Goal: Information Seeking & Learning: Learn about a topic

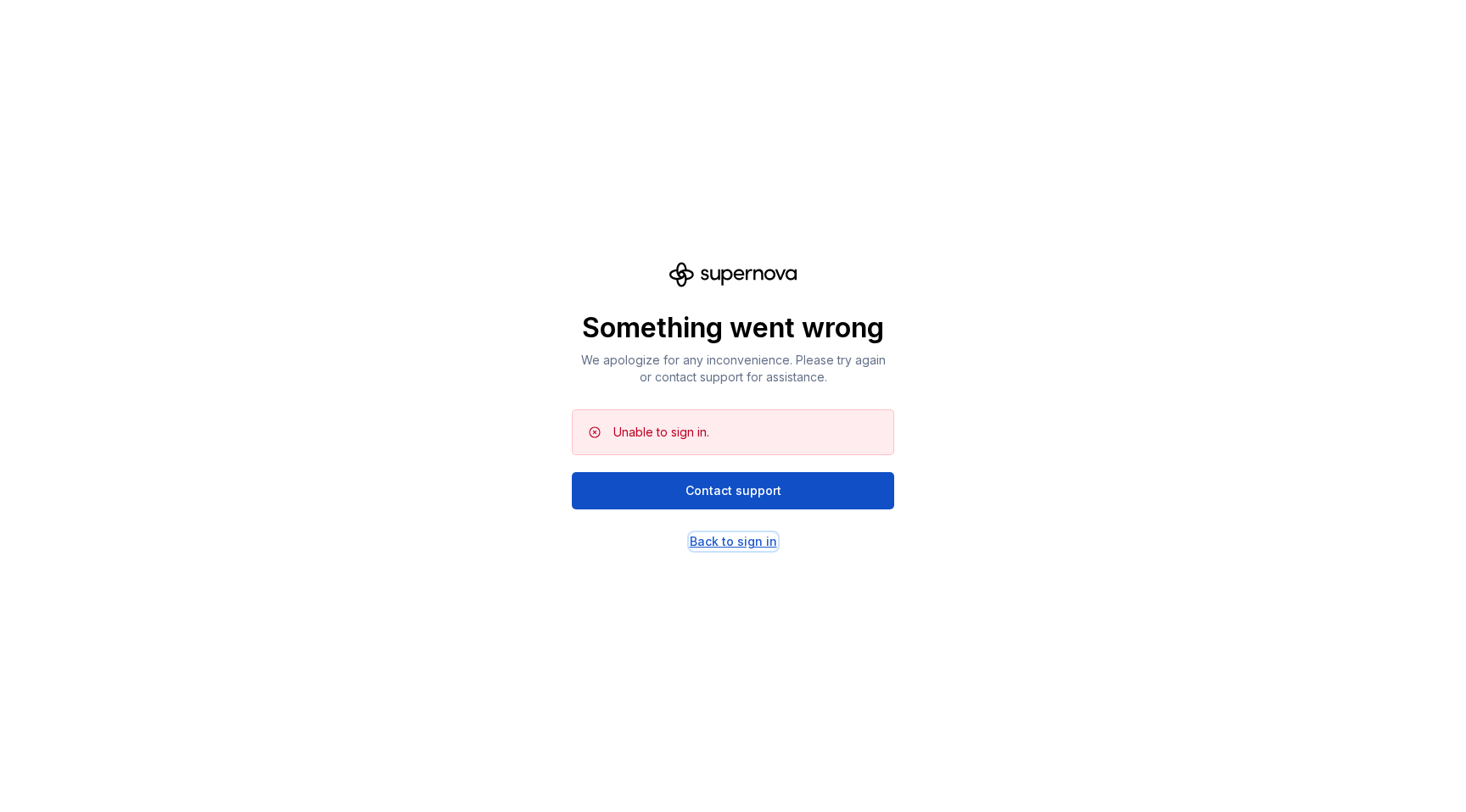
click at [726, 542] on div "Back to sign in" at bounding box center [733, 541] width 88 height 17
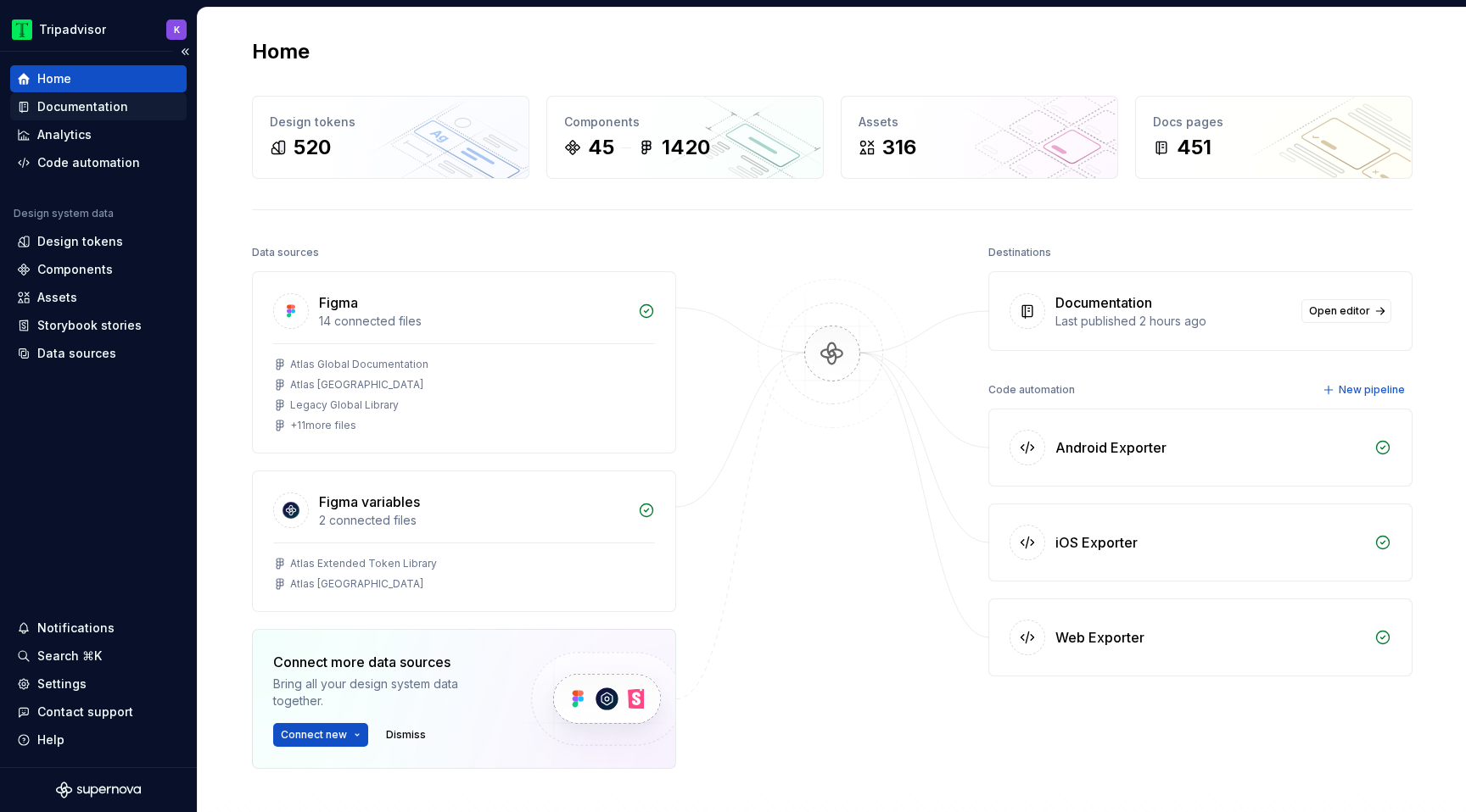
click at [95, 109] on div "Documentation" at bounding box center [82, 106] width 91 height 17
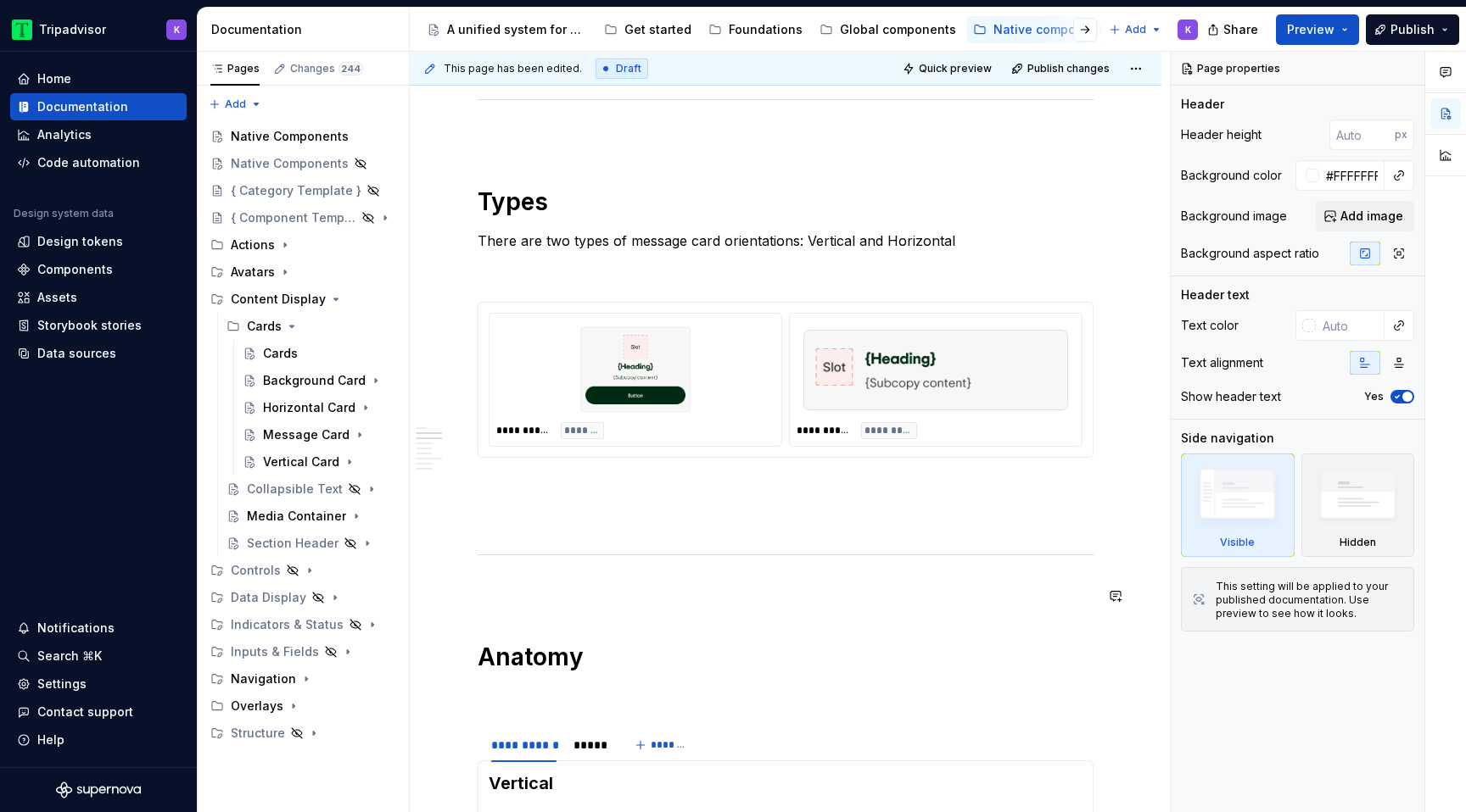
scroll to position [948, 0]
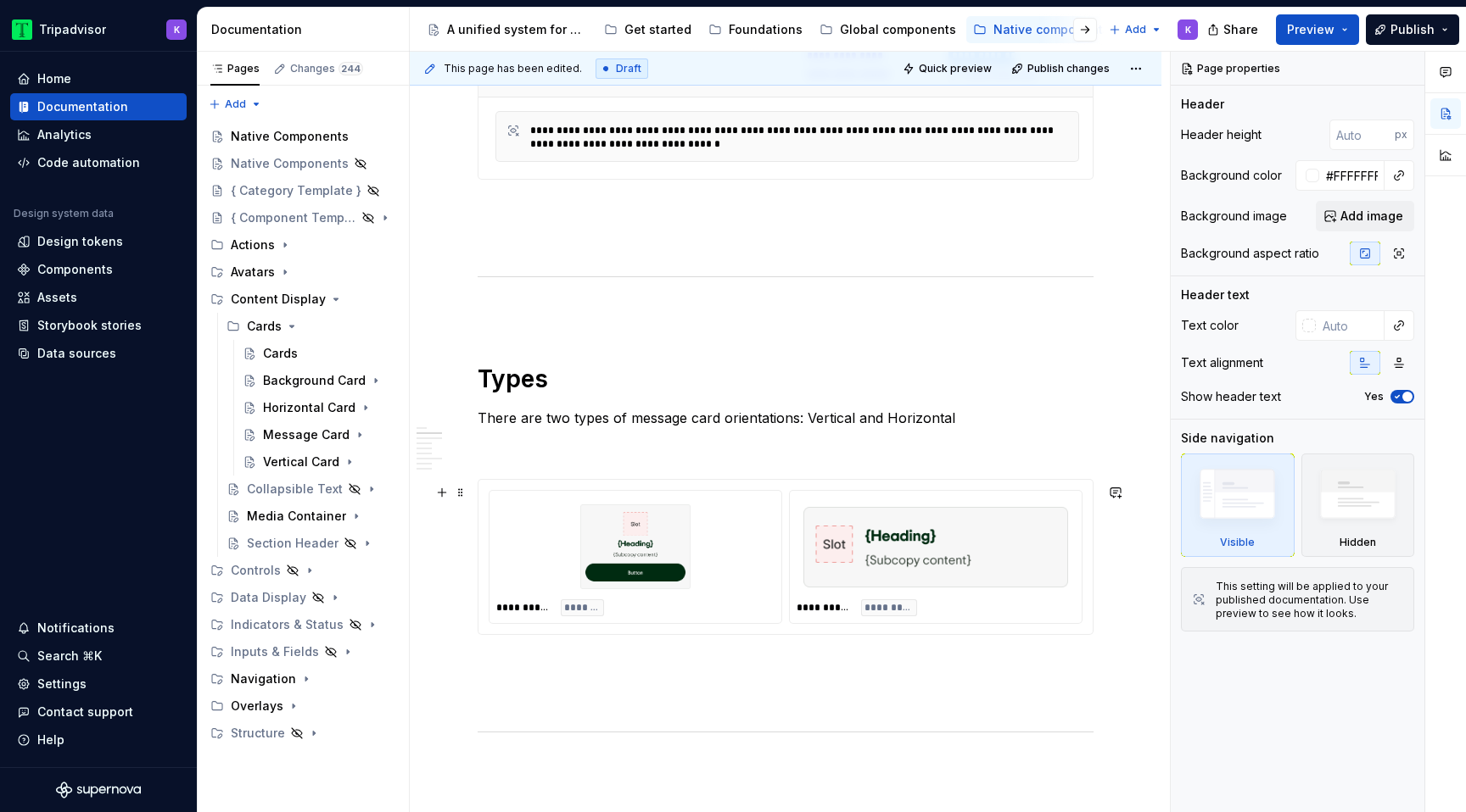
click at [779, 597] on div "**********" at bounding box center [635, 557] width 292 height 132
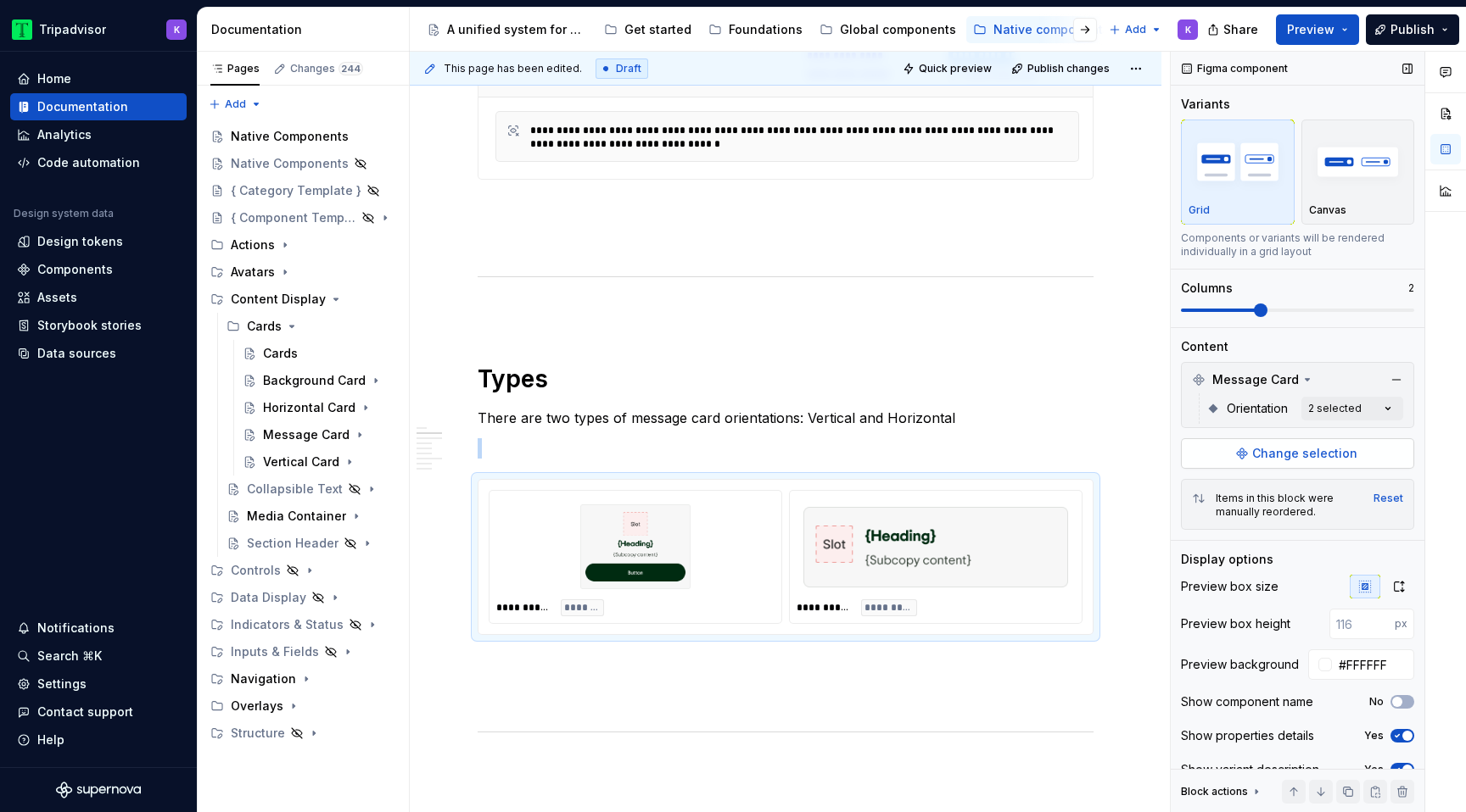
click at [1355, 462] on button "Change selection" at bounding box center [1297, 453] width 233 height 30
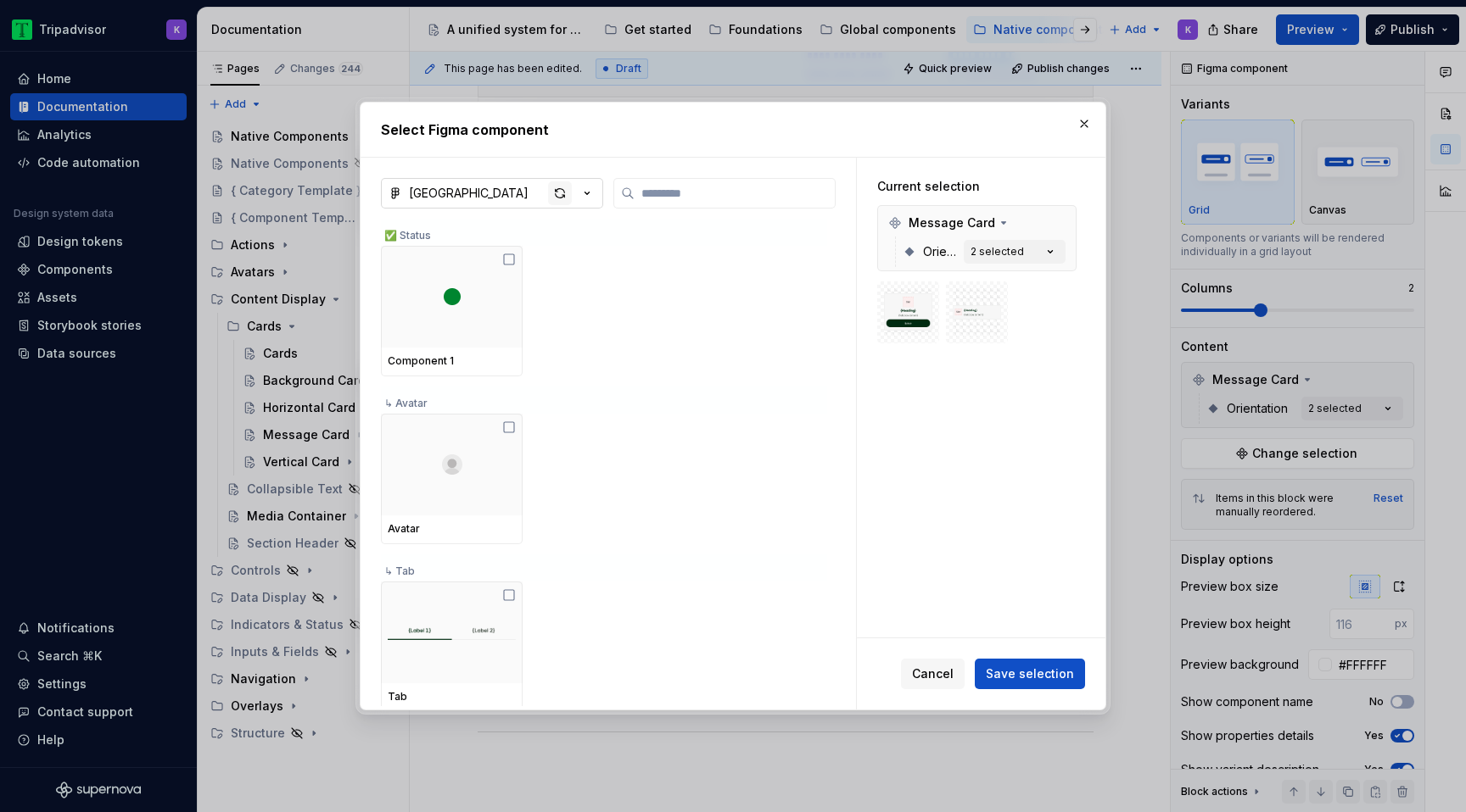
click at [565, 187] on div "button" at bounding box center [559, 193] width 23 height 23
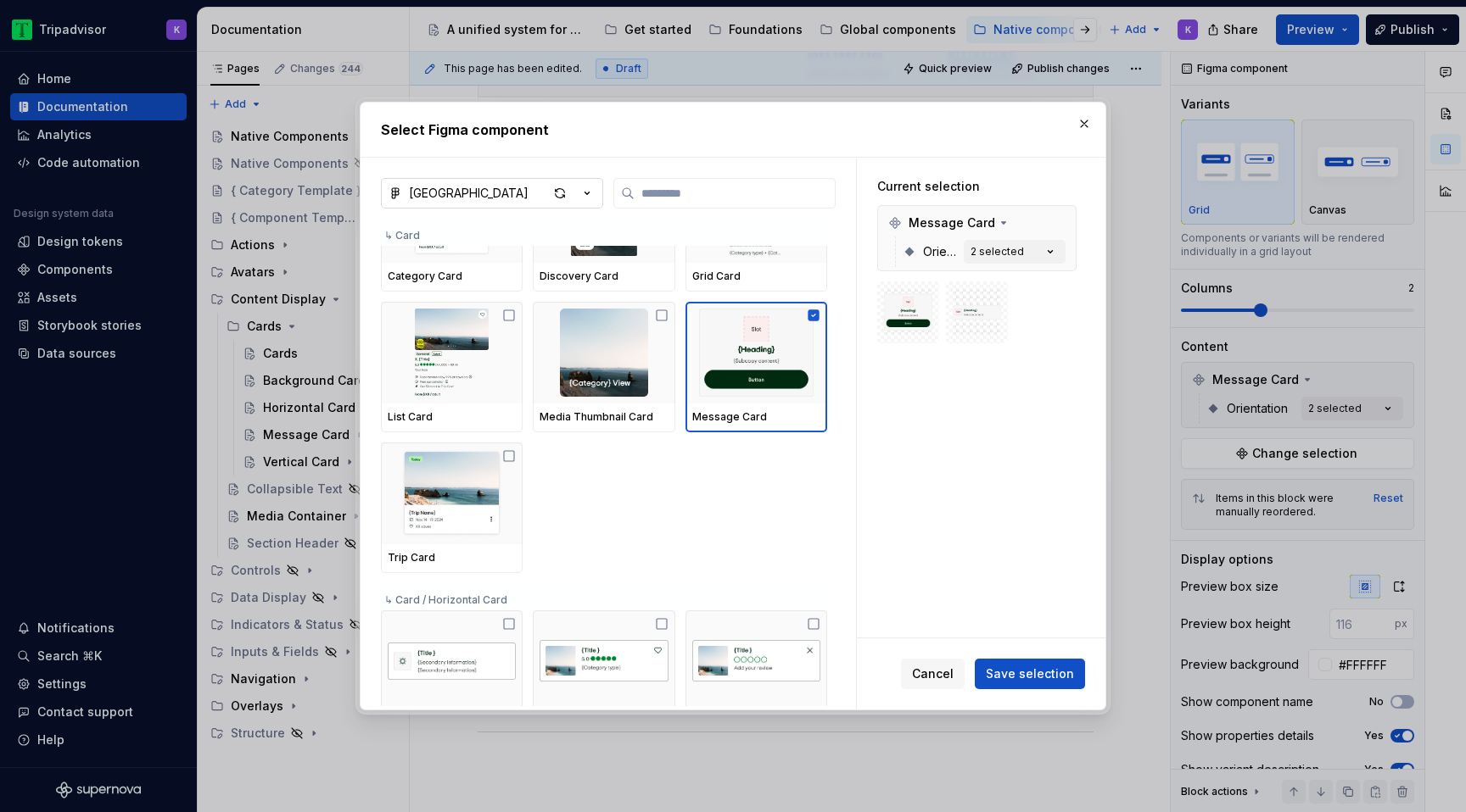
scroll to position [1289, 0]
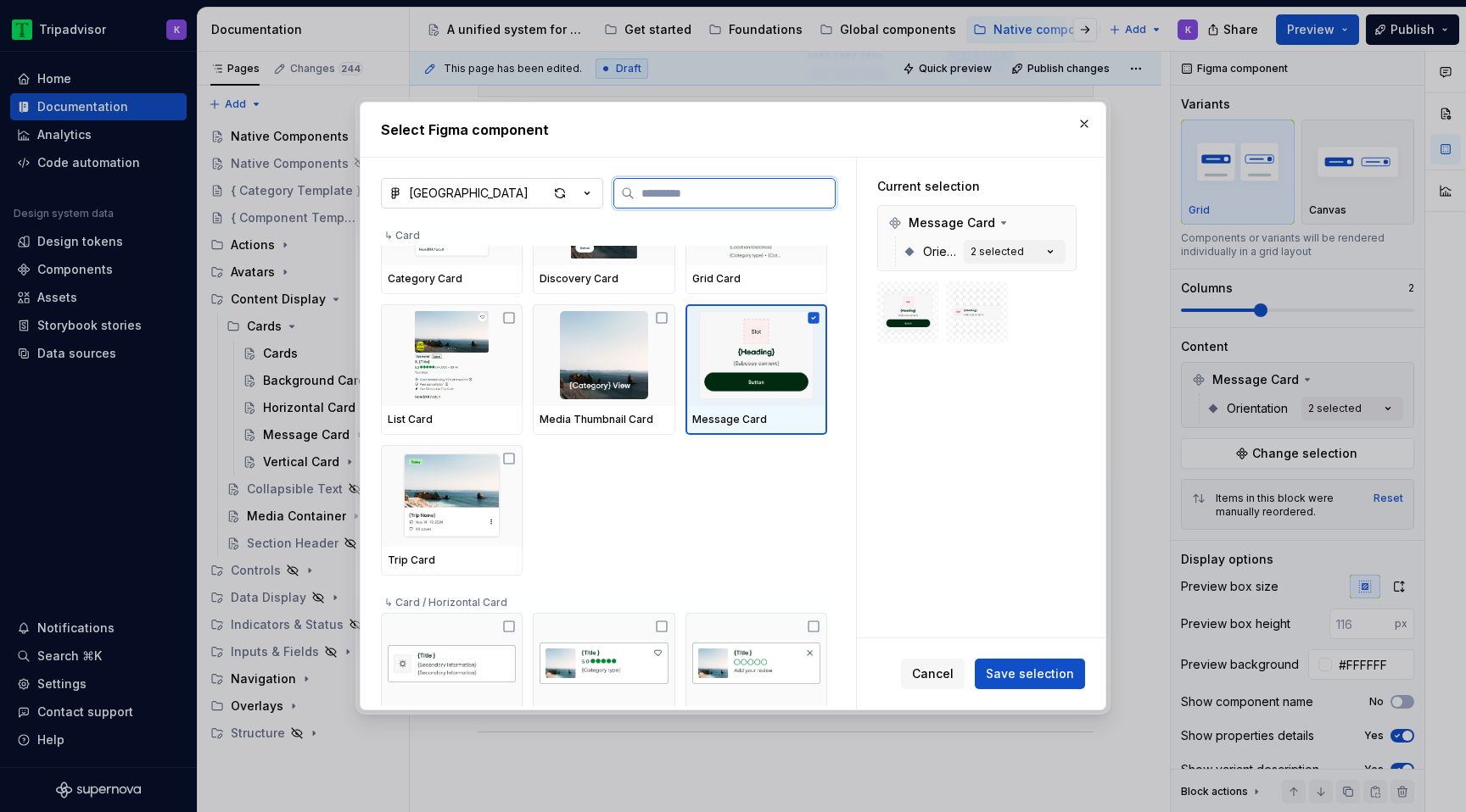
click at [809, 346] on img at bounding box center [756, 355] width 128 height 89
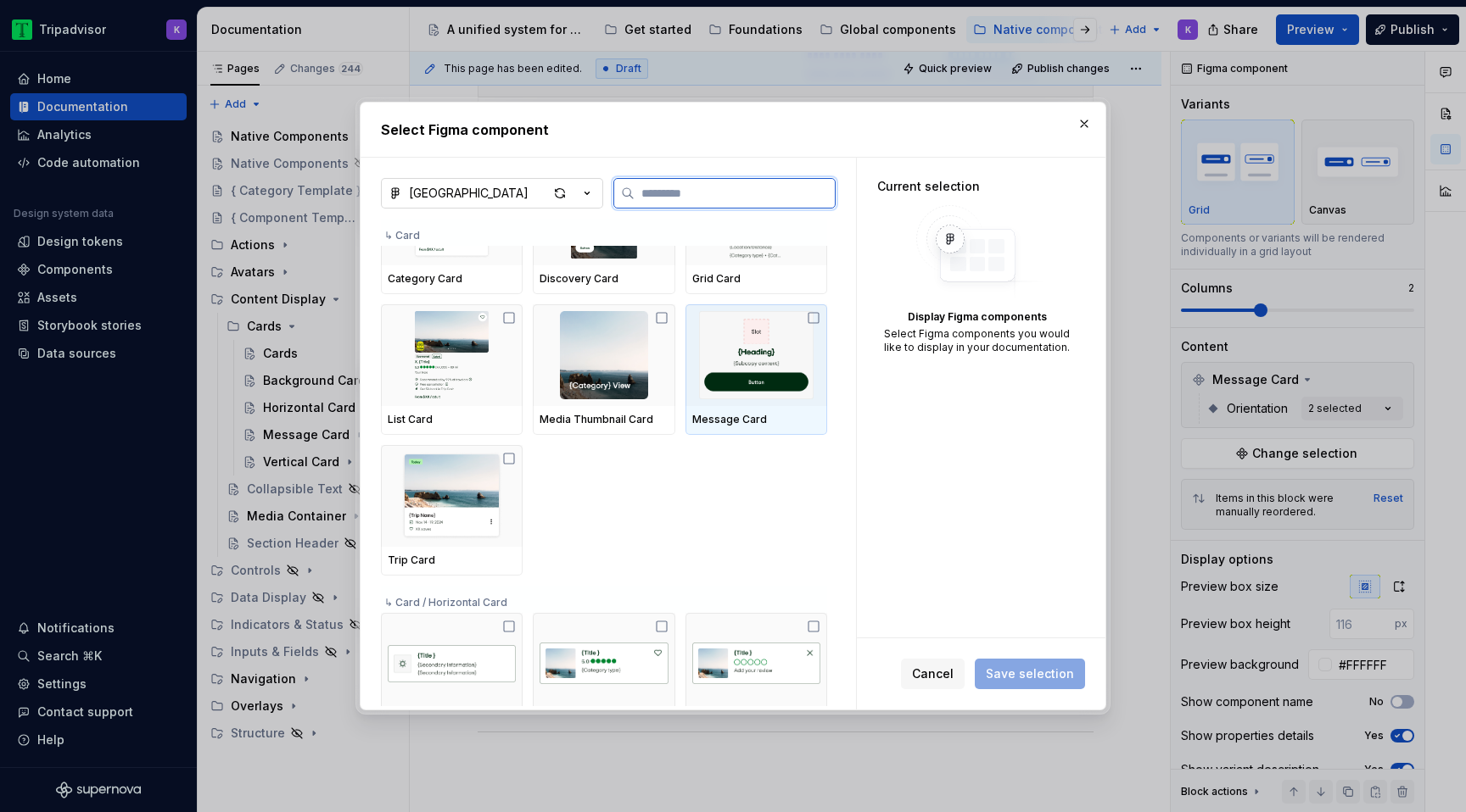
click at [809, 344] on img at bounding box center [756, 355] width 128 height 89
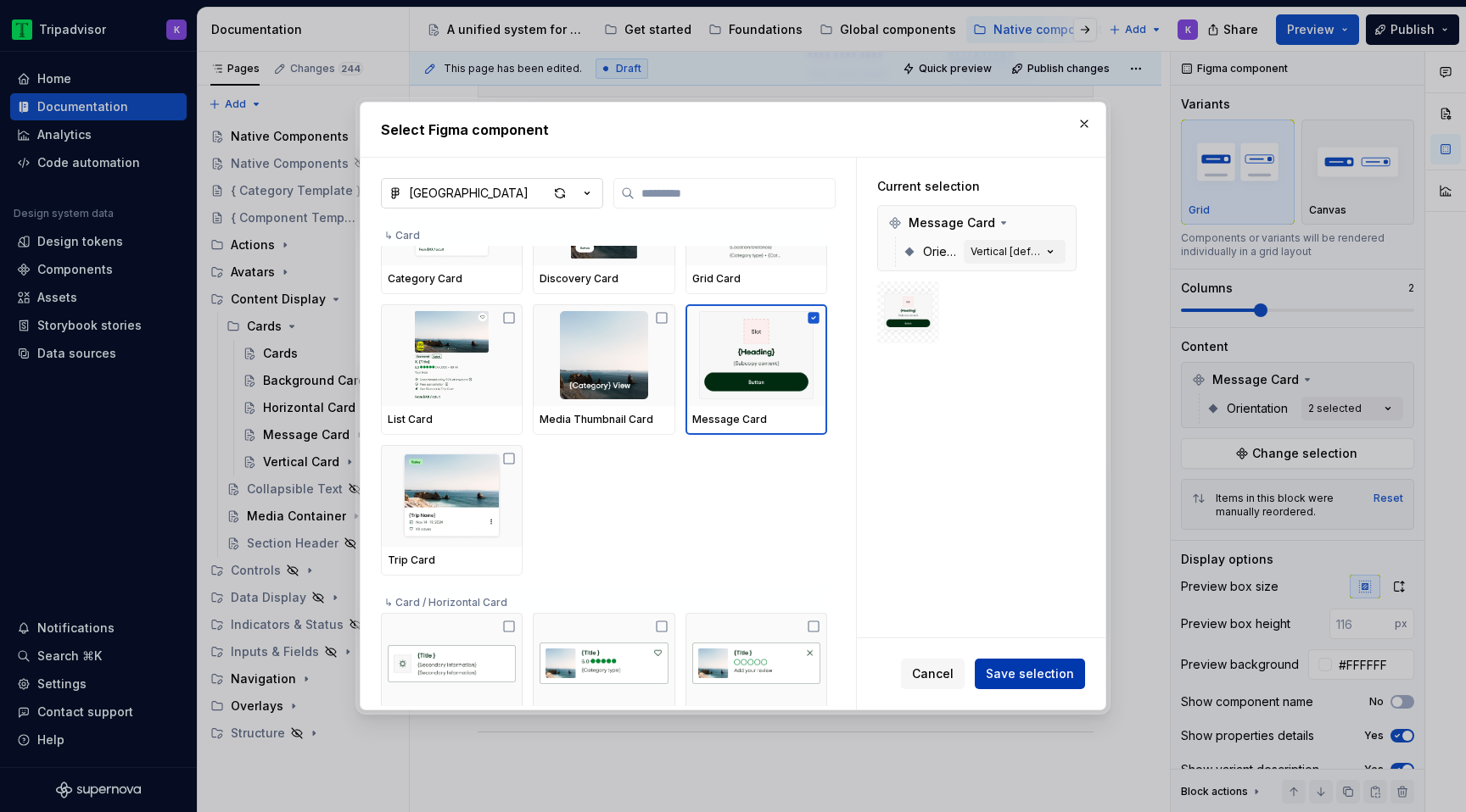
click at [1040, 679] on span "Save selection" at bounding box center [1030, 674] width 89 height 17
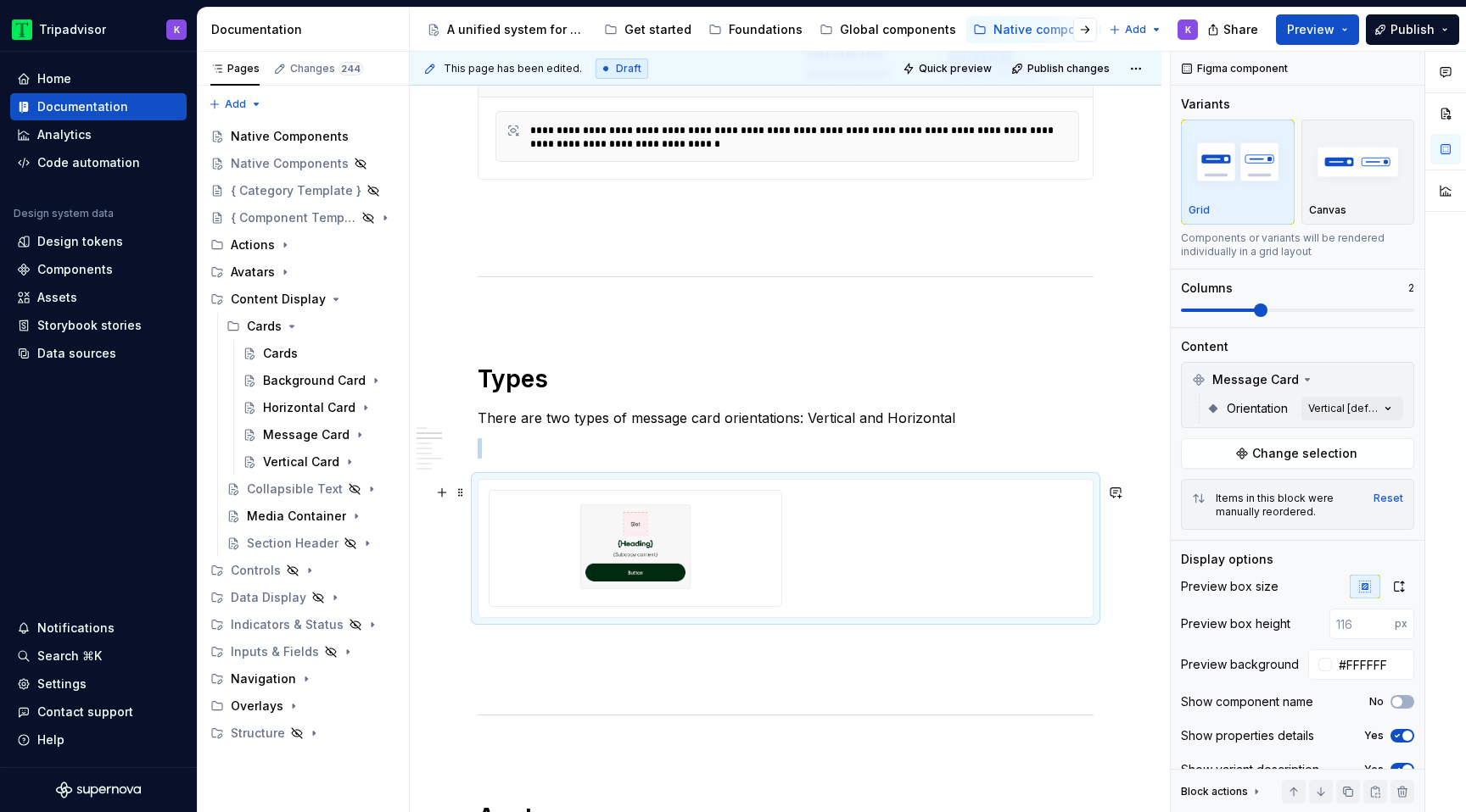
click at [773, 570] on div at bounding box center [635, 546] width 279 height 98
drag, startPoint x: 1364, startPoint y: 666, endPoint x: 1408, endPoint y: 666, distance: 44.0
click at [1408, 666] on input "#FFFFFF" at bounding box center [1372, 664] width 82 height 30
click at [1408, 670] on input "#FFFFFF" at bounding box center [1372, 664] width 82 height 30
click at [1341, 403] on div "Comments Open comments No comments yet Select ‘Comment’ from the block context …" at bounding box center [1318, 432] width 295 height 761
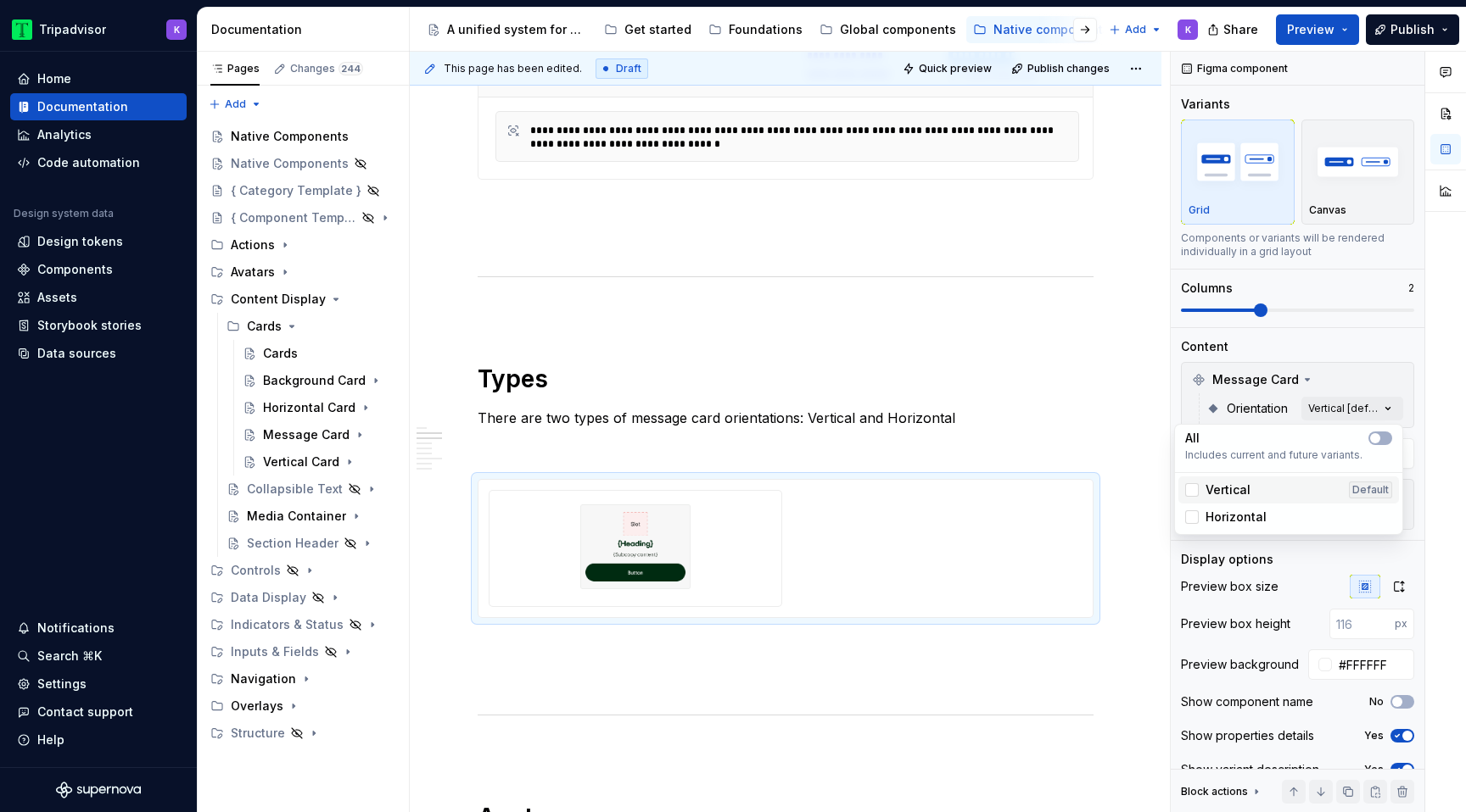
click at [1277, 499] on div "Vertical Default" at bounding box center [1288, 490] width 220 height 27
click at [1273, 516] on div "Horizontal" at bounding box center [1288, 516] width 207 height 17
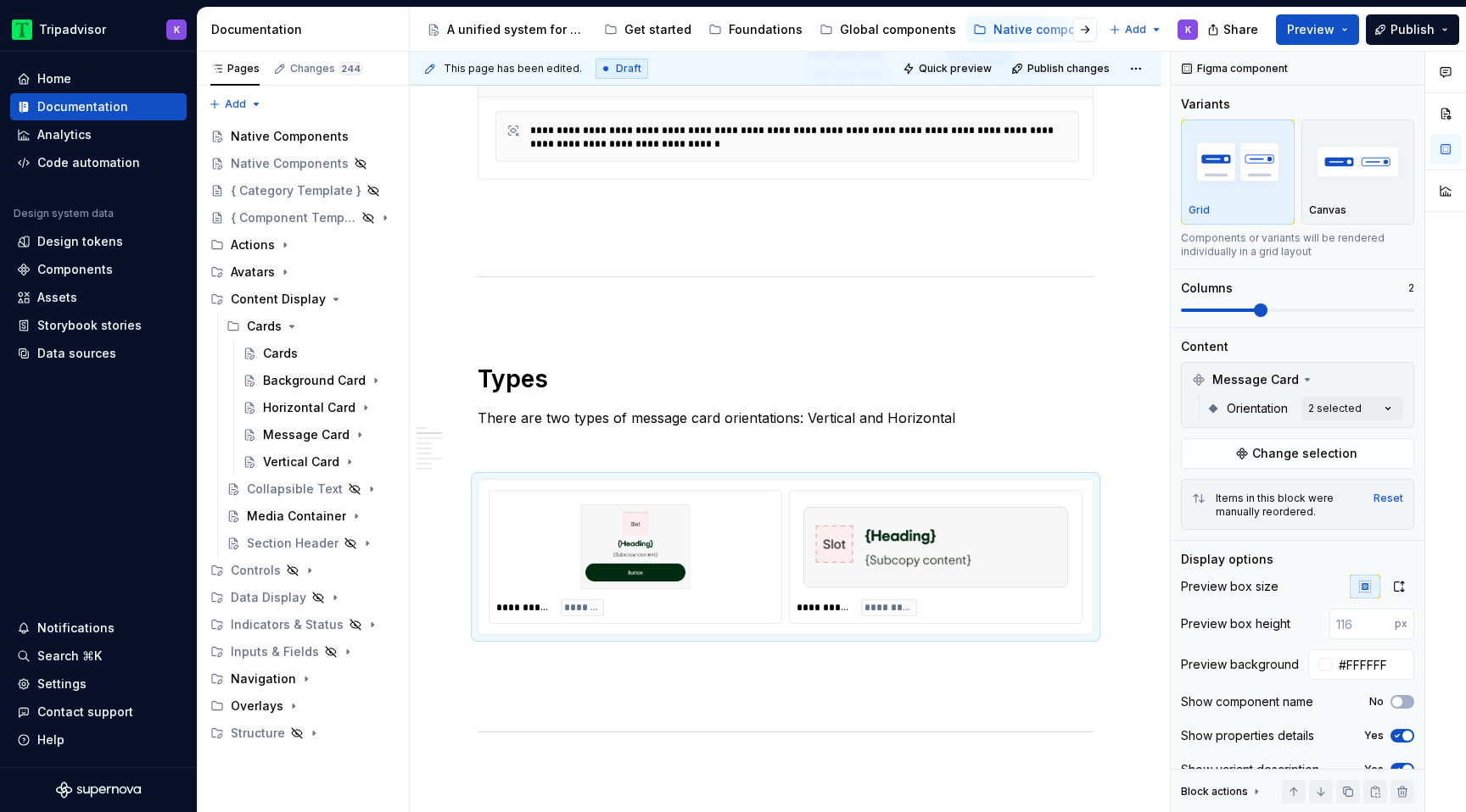
click at [967, 688] on html "Tripadvisor K Home Documentation Analytics Code automation Design system data D…" at bounding box center [733, 406] width 1466 height 812
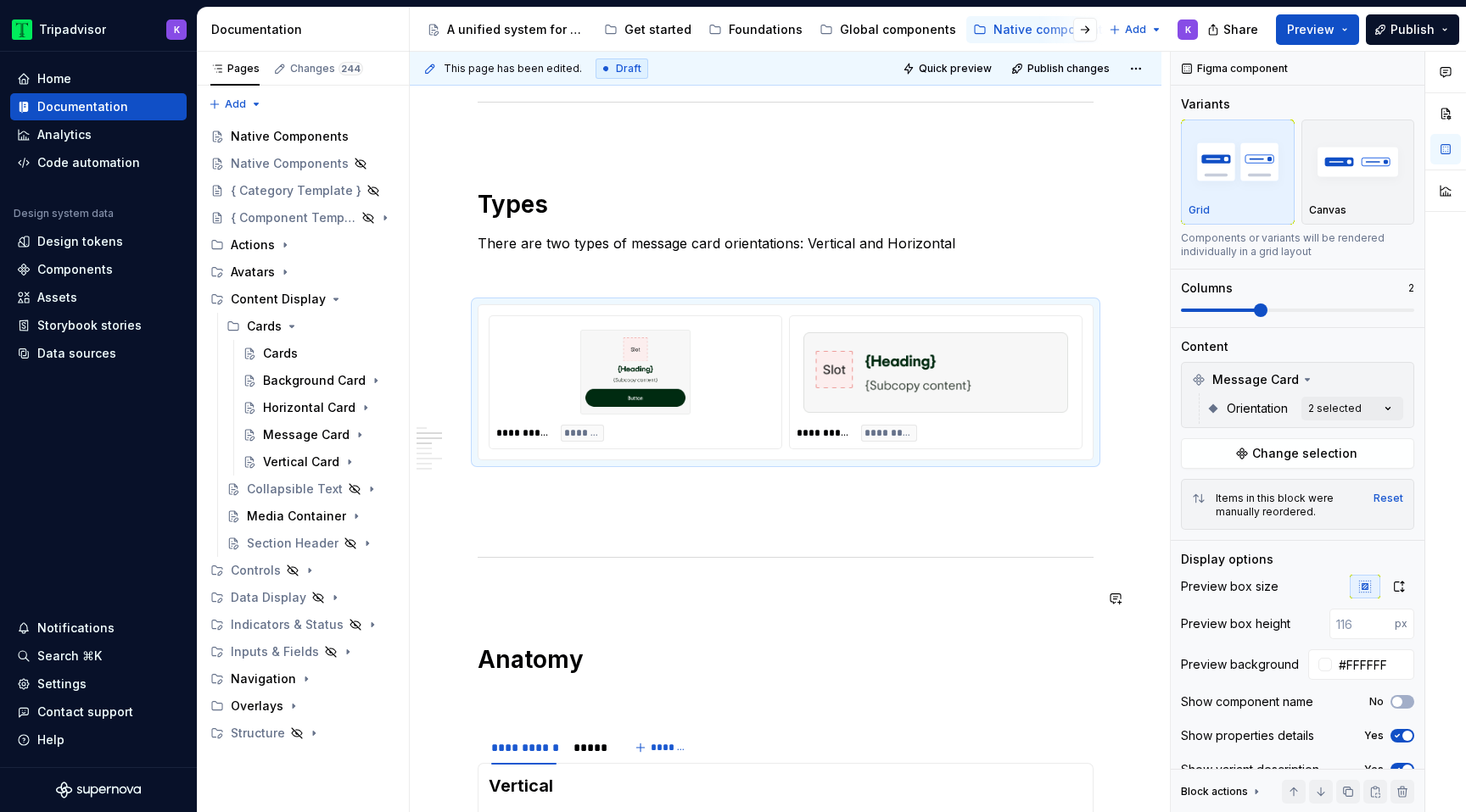
scroll to position [1134, 0]
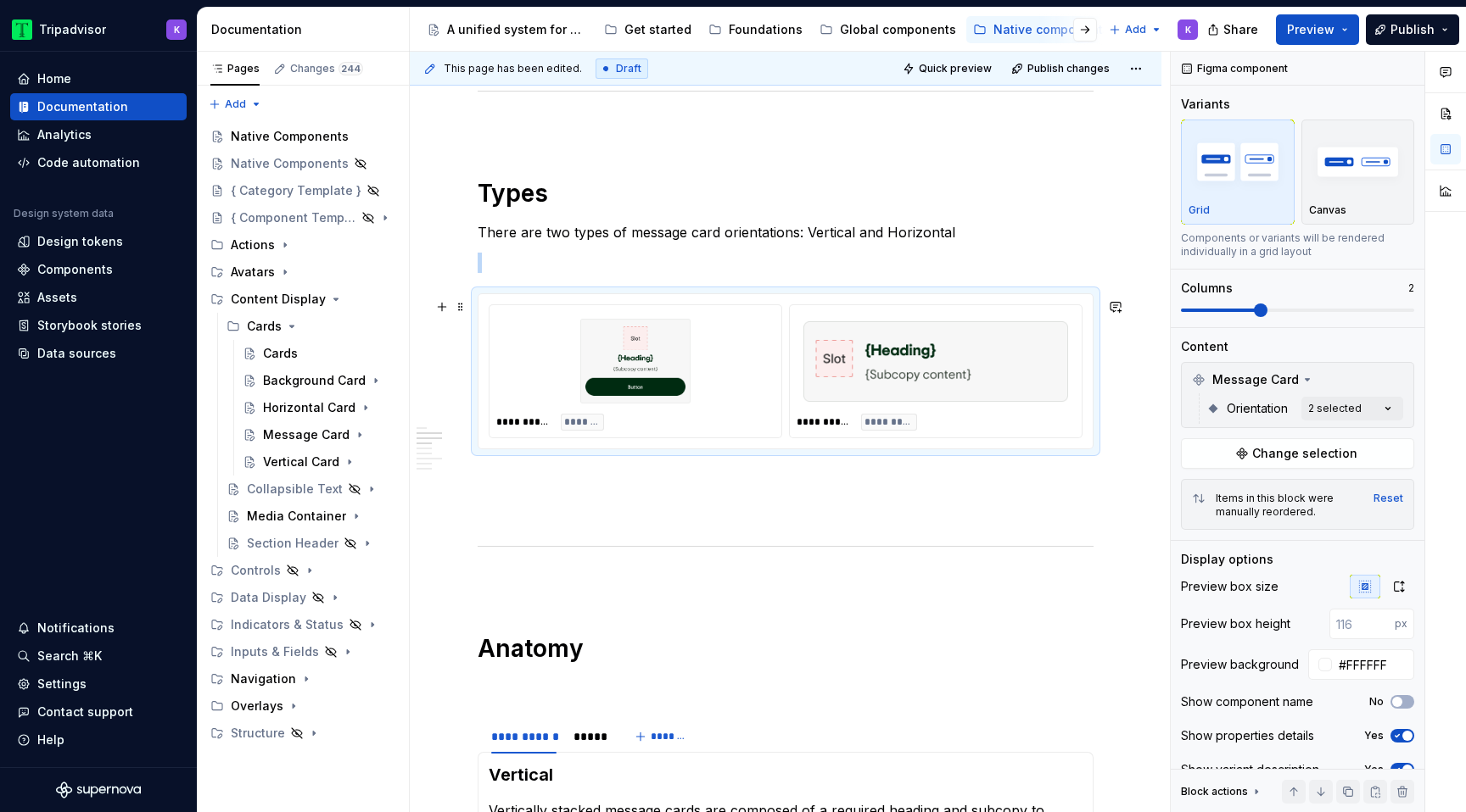
click at [928, 319] on div at bounding box center [936, 360] width 279 height 98
click at [930, 371] on img at bounding box center [936, 360] width 265 height 85
click at [928, 482] on p at bounding box center [785, 479] width 616 height 20
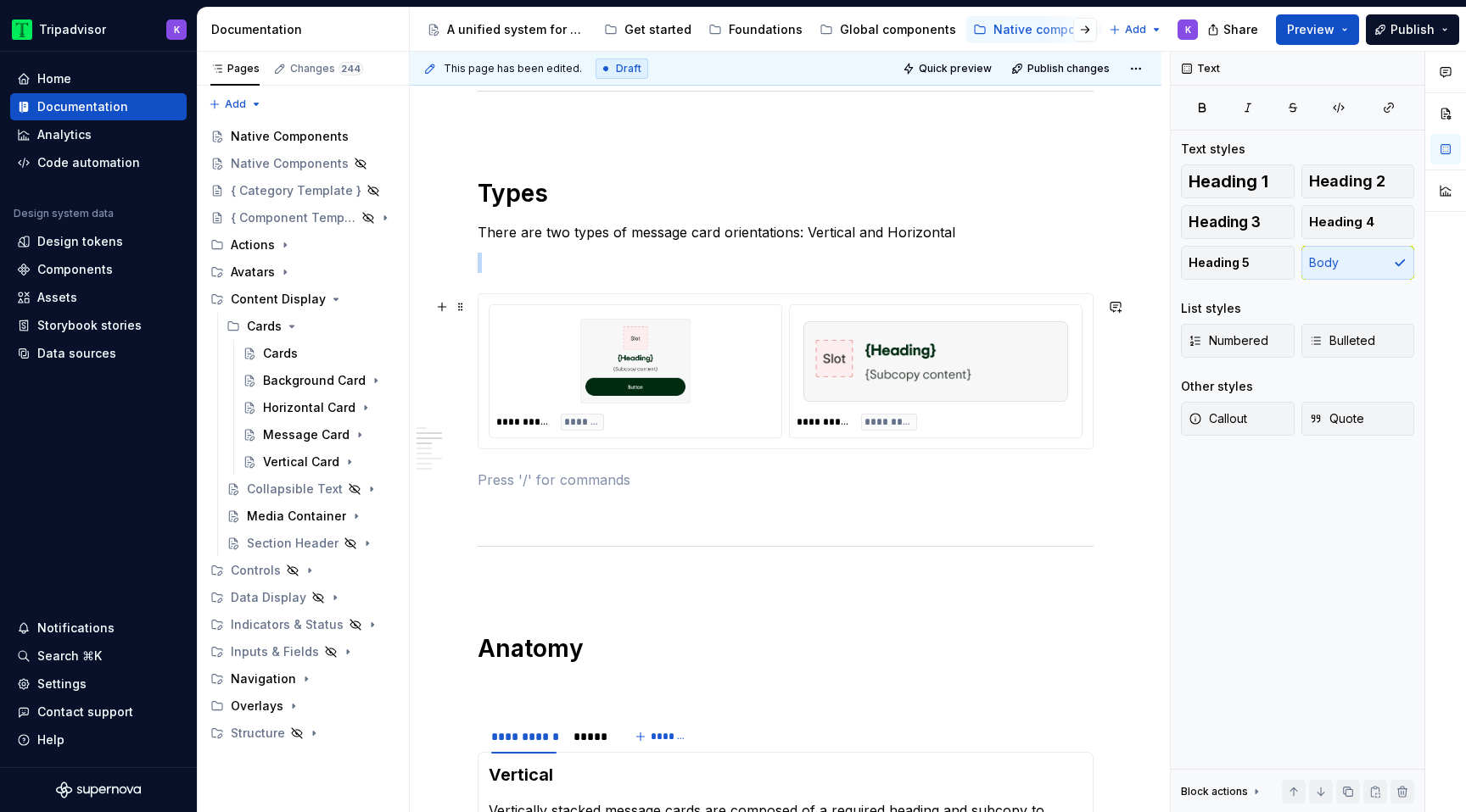
click at [940, 371] on img at bounding box center [936, 360] width 265 height 85
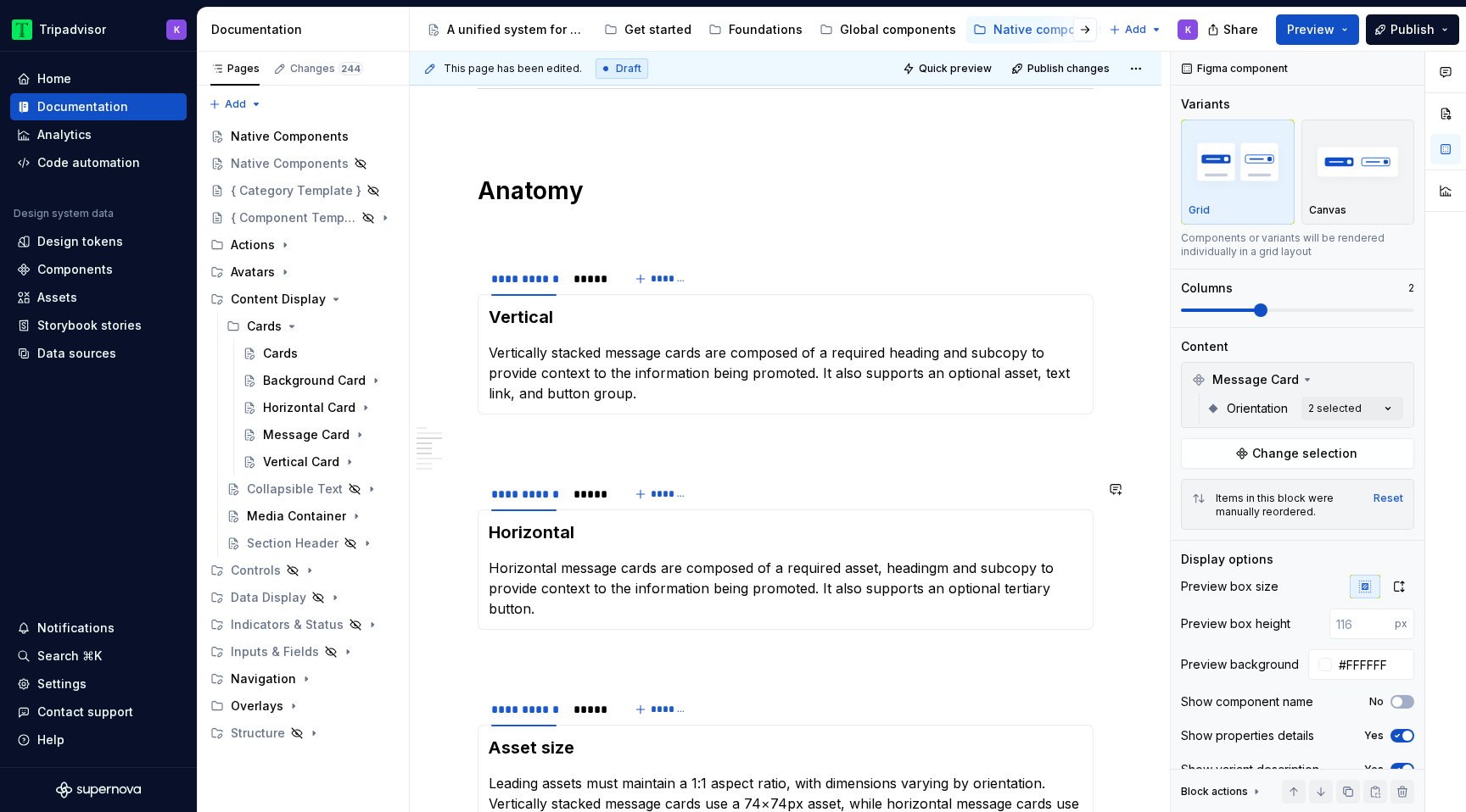
scroll to position [1598, 0]
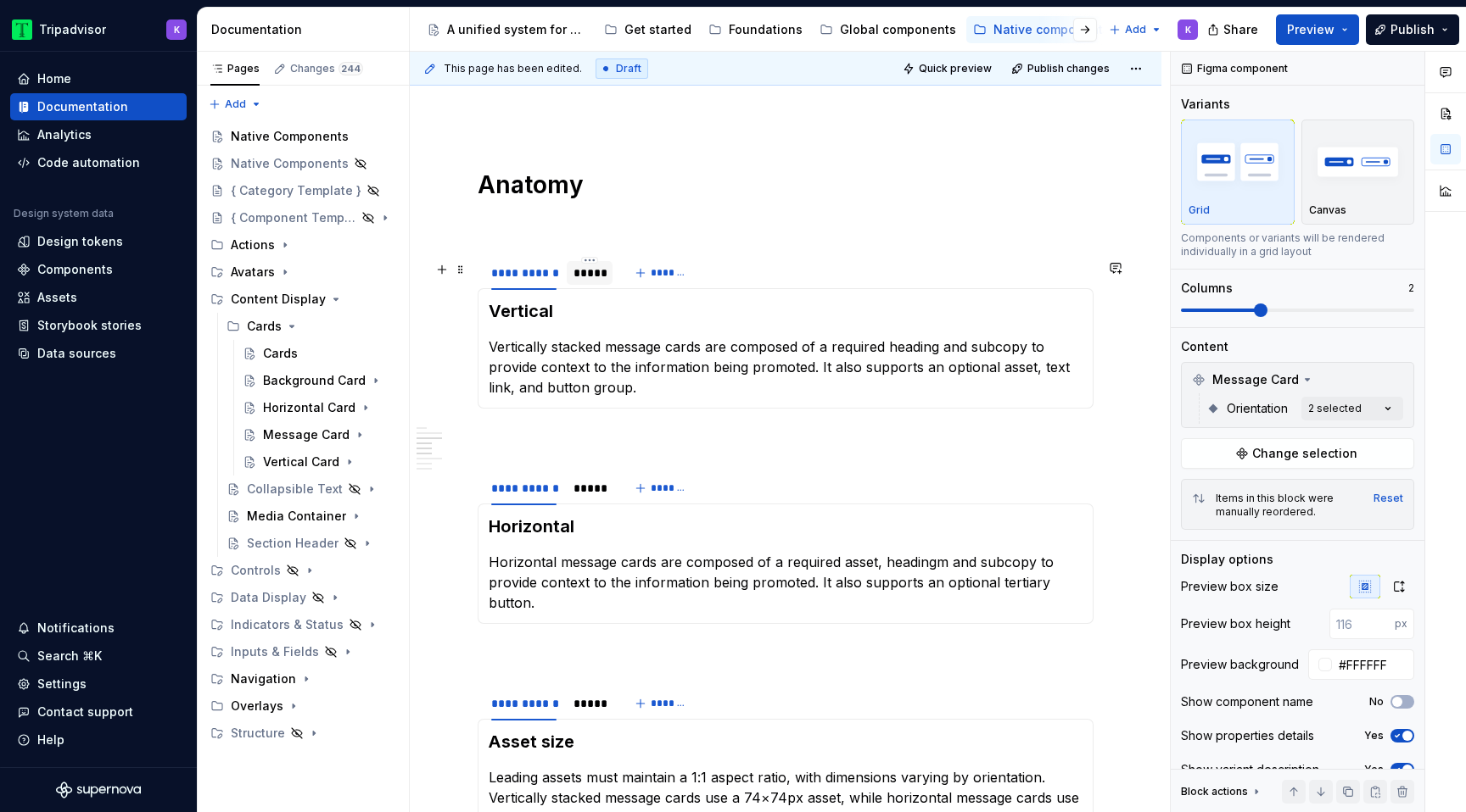
click at [598, 286] on div "*****" at bounding box center [589, 273] width 46 height 27
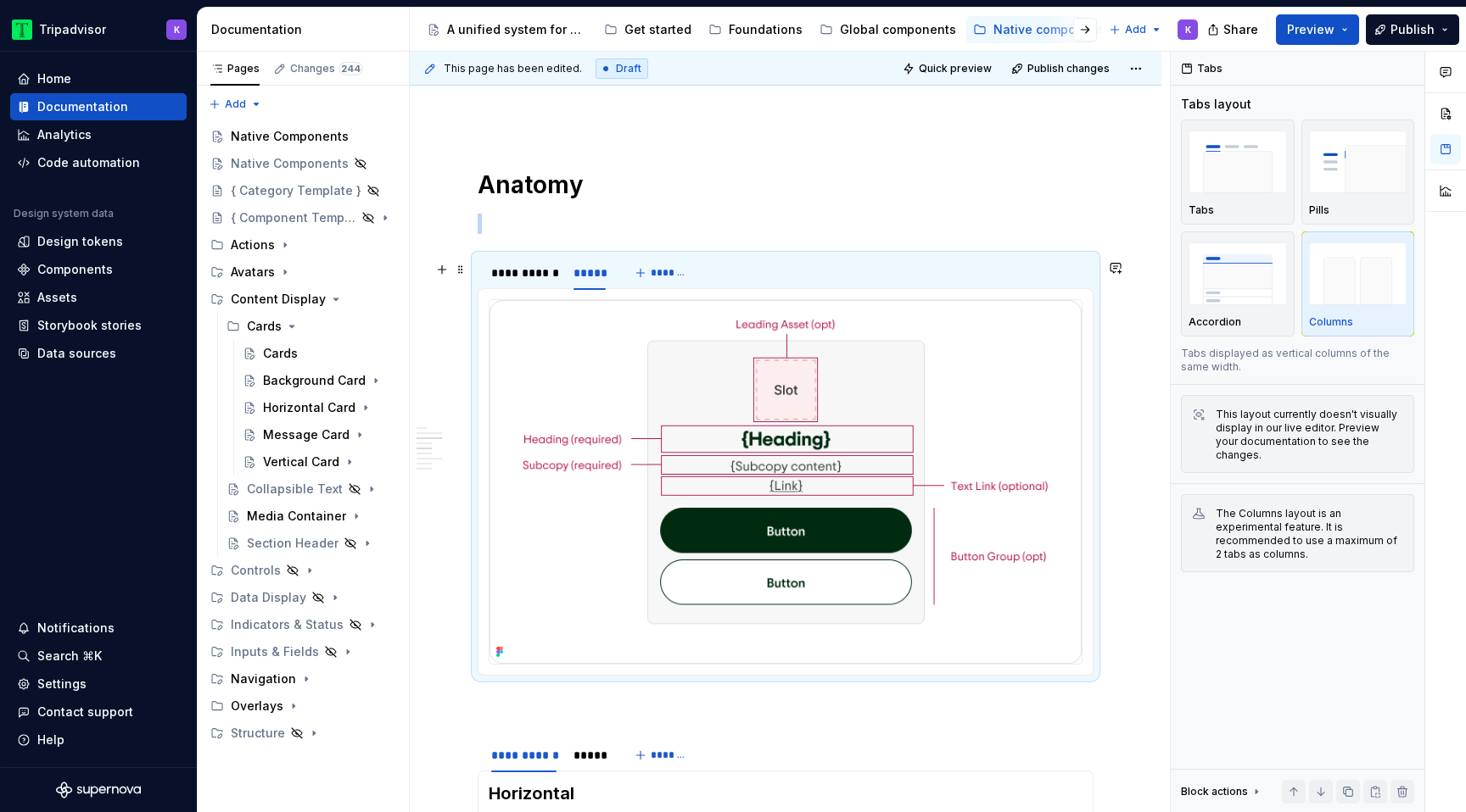
click at [527, 299] on div at bounding box center [786, 481] width 594 height 365
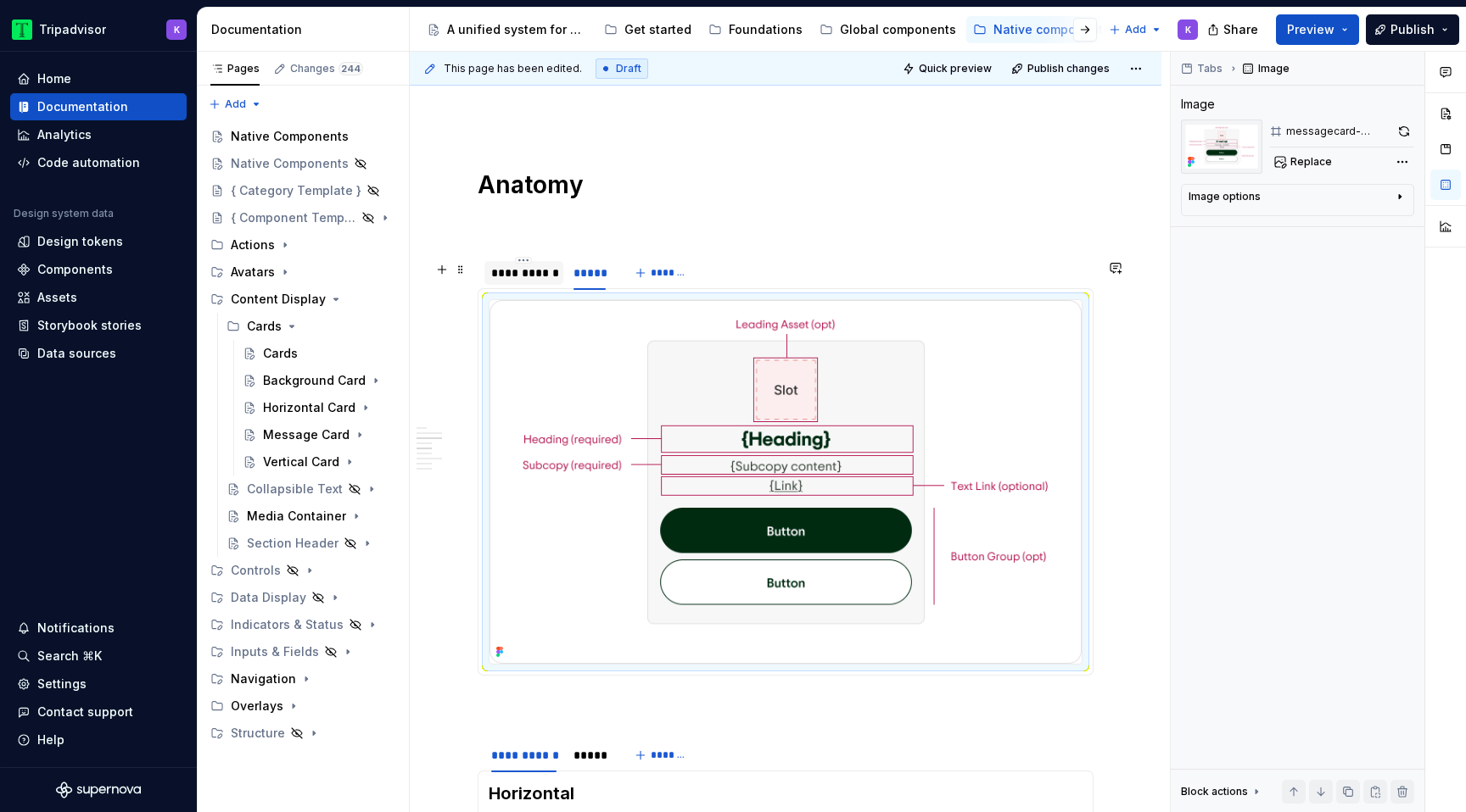
click at [527, 286] on div "**********" at bounding box center [523, 273] width 79 height 27
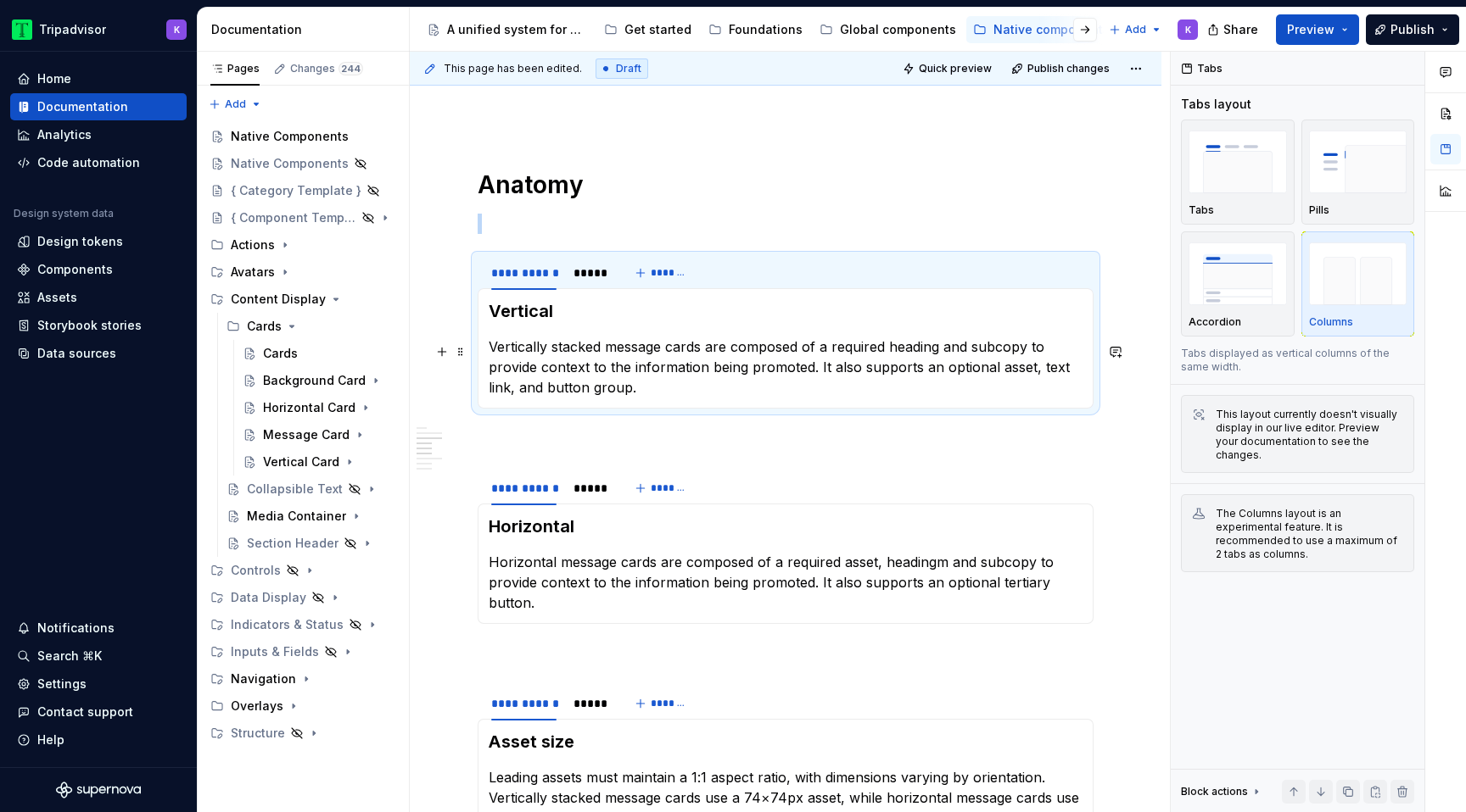
scroll to position [1674, 0]
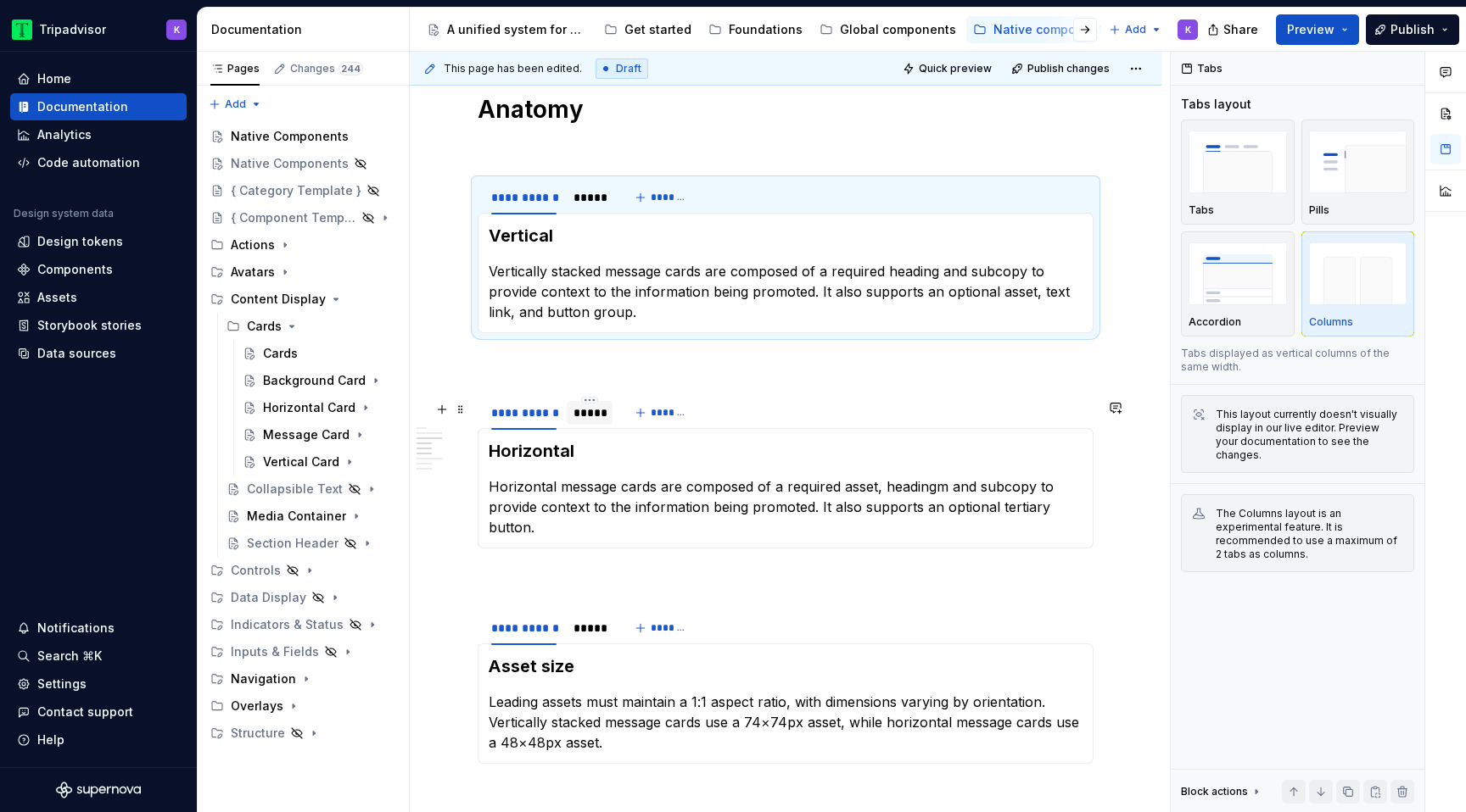
click at [593, 416] on div "*****" at bounding box center [589, 412] width 32 height 17
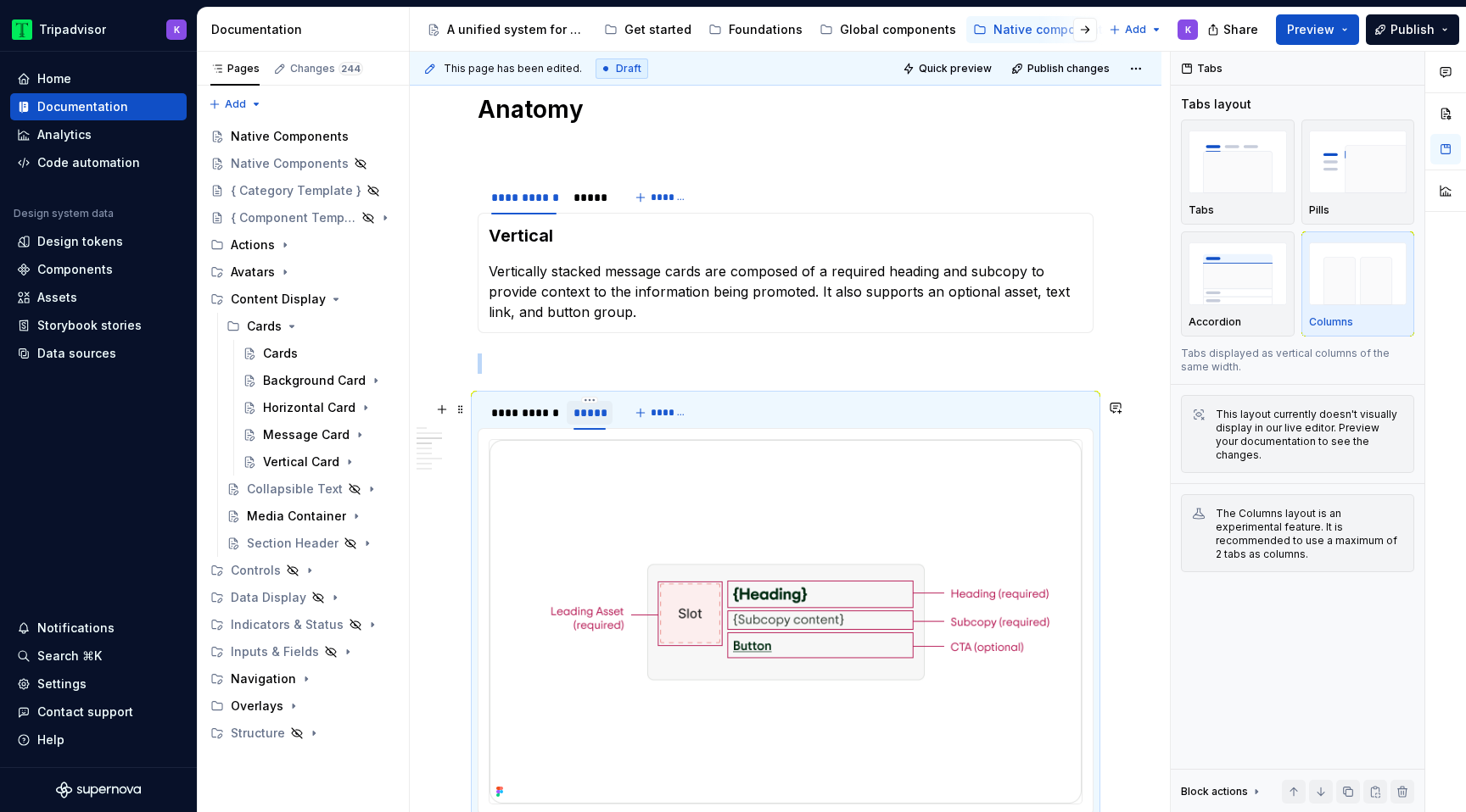
click at [588, 417] on div "*****" at bounding box center [589, 412] width 32 height 17
click at [524, 417] on div "**********" at bounding box center [523, 412] width 65 height 17
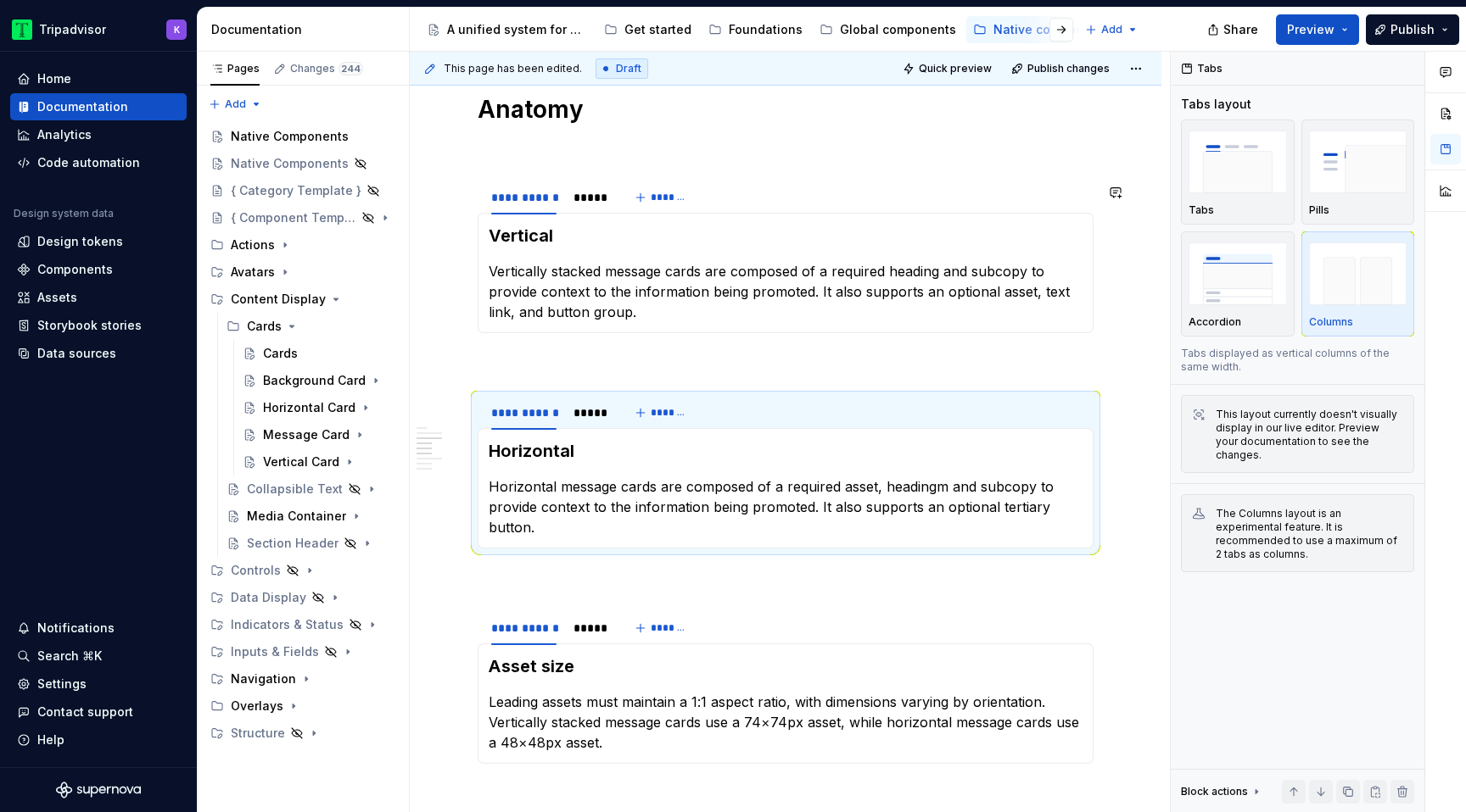
type textarea "*"
